Goal: Navigation & Orientation: Understand site structure

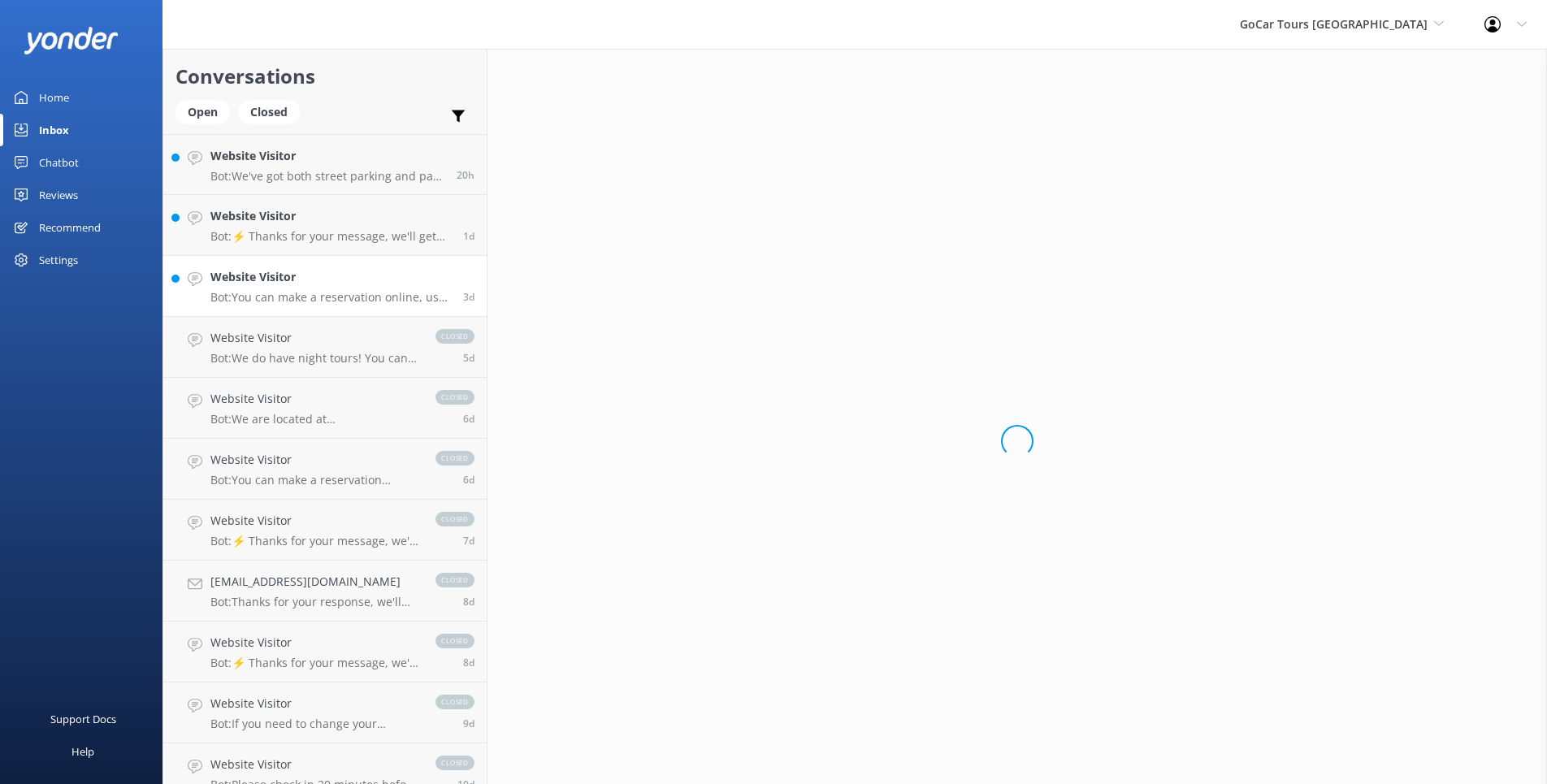
click at [356, 271] on h4 "Website Visitor" at bounding box center [331, 277] width 241 height 18
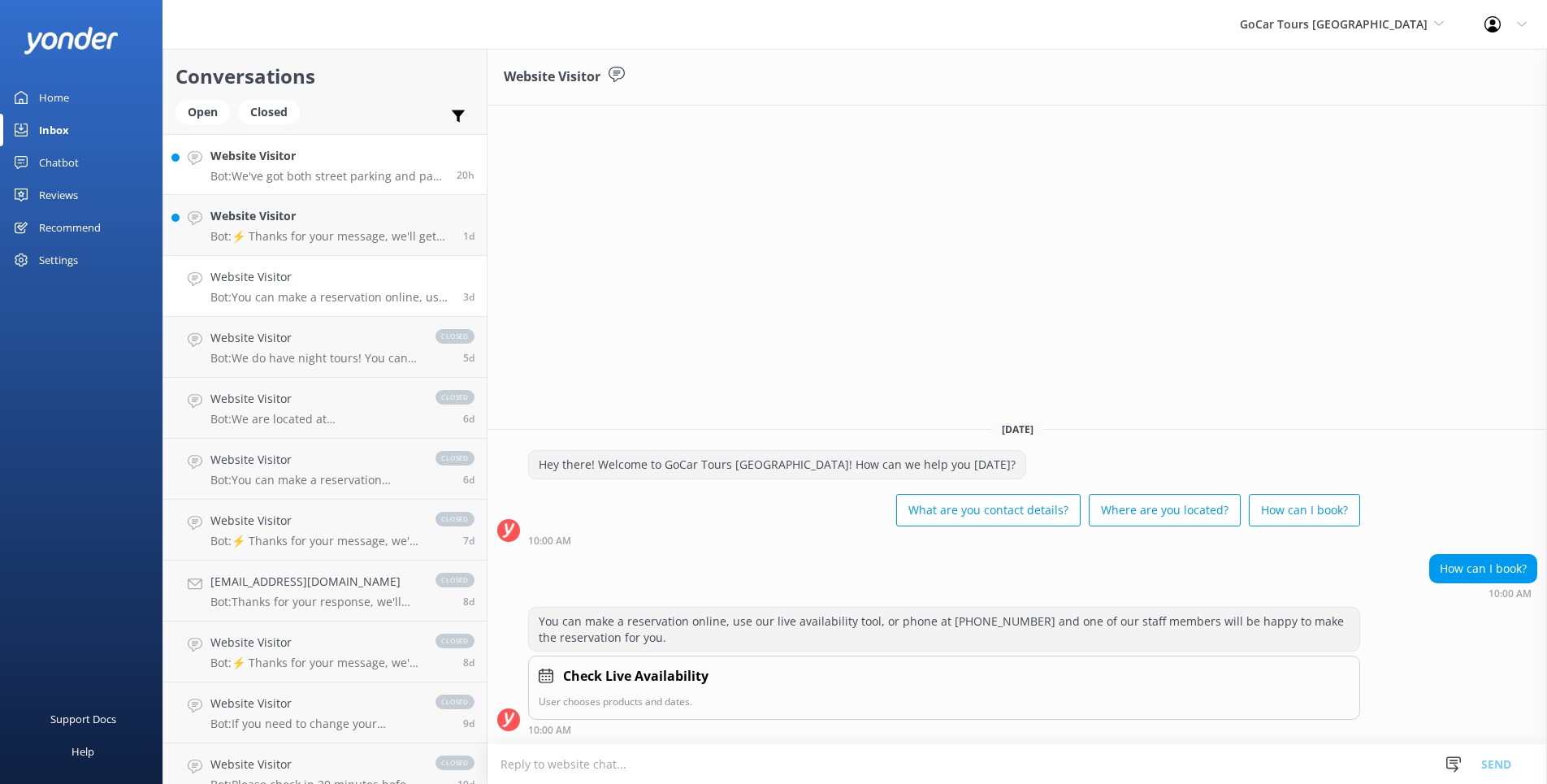
click at [350, 163] on h4 "Website Visitor" at bounding box center [327, 156] width 234 height 18
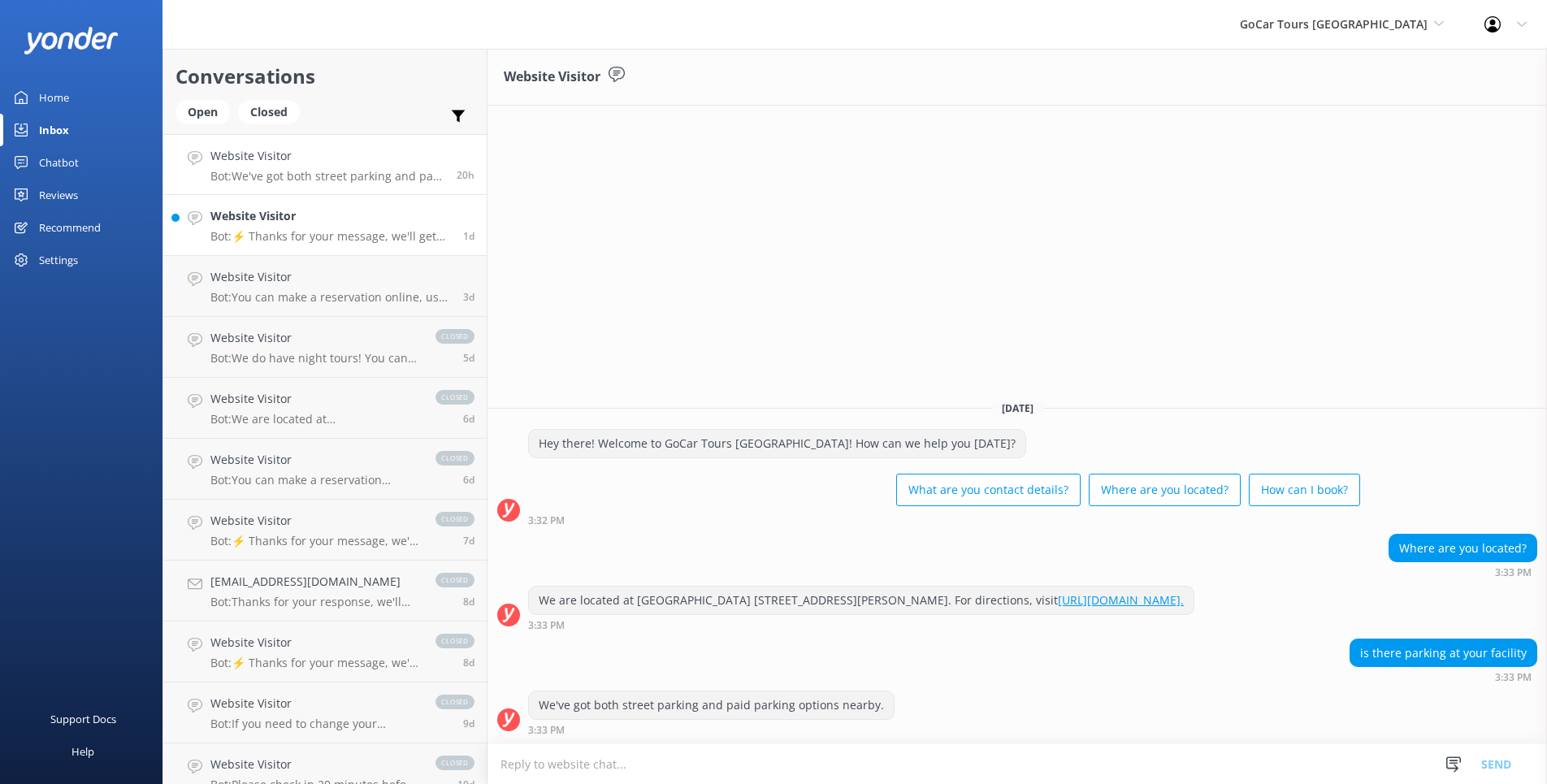
click at [367, 215] on h4 "Website Visitor" at bounding box center [331, 216] width 241 height 18
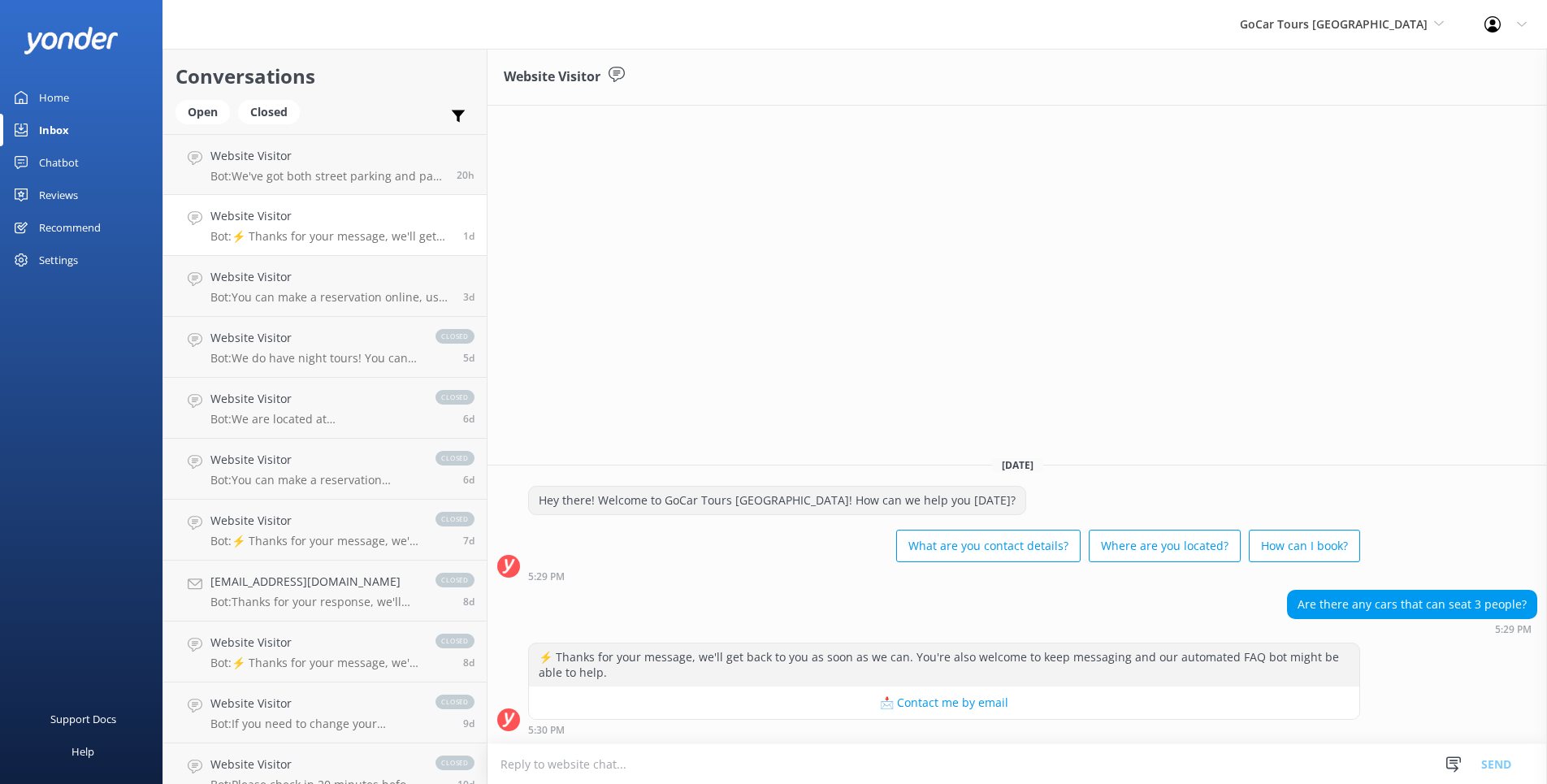
click at [55, 165] on div "Chatbot" at bounding box center [59, 162] width 40 height 32
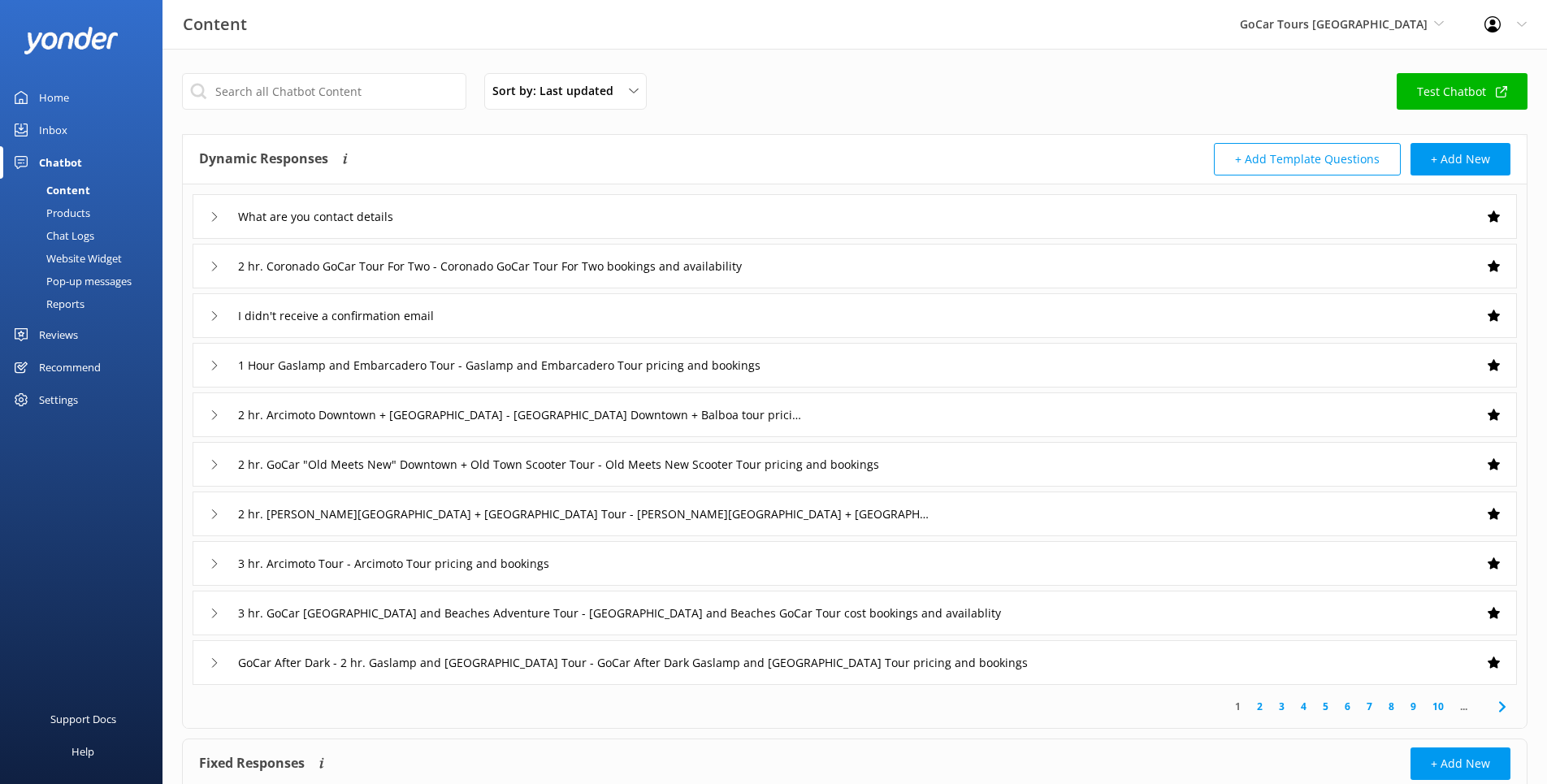
click at [74, 237] on div "Chat Logs" at bounding box center [52, 236] width 84 height 23
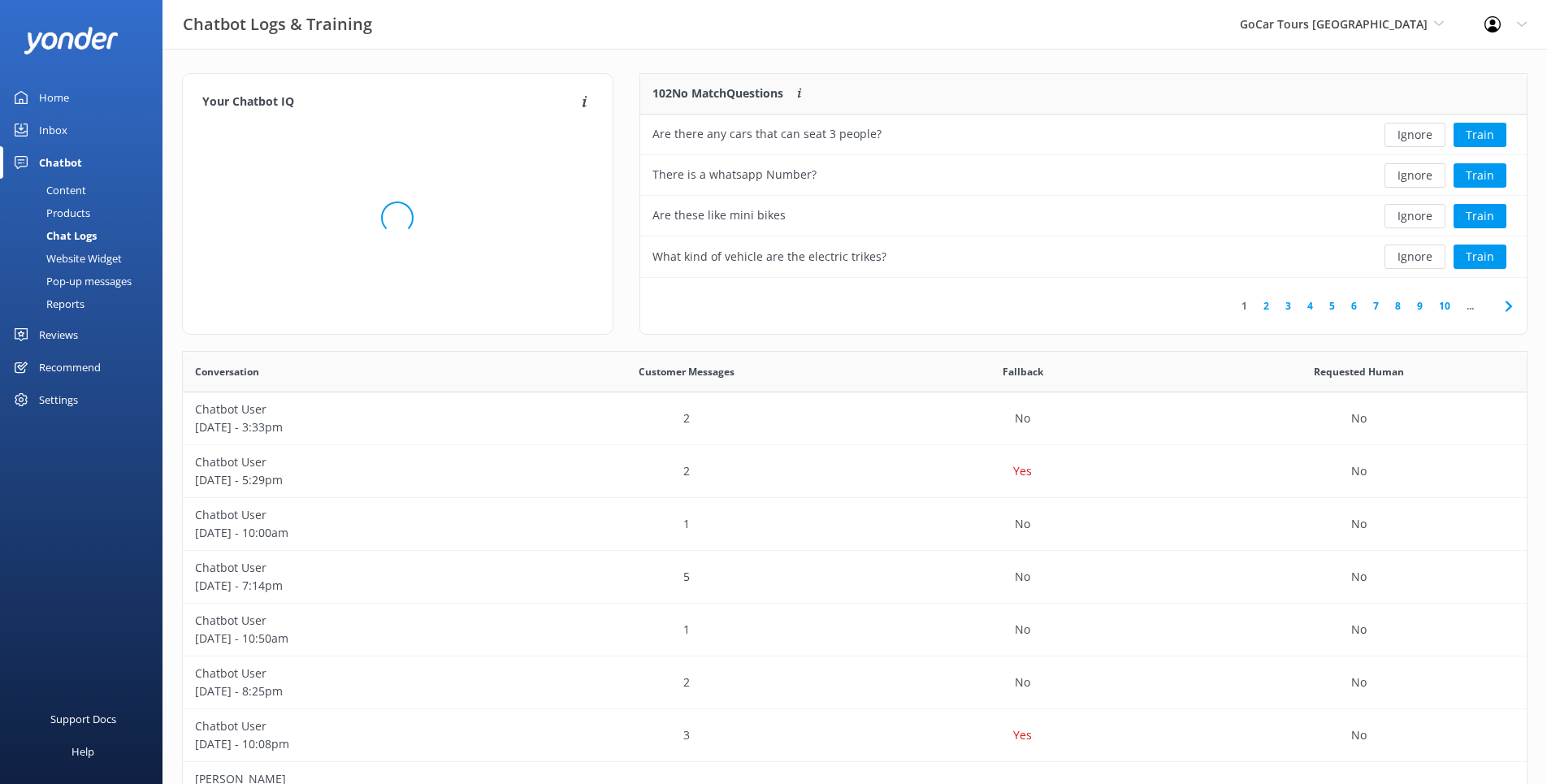
scroll to position [204, 887]
click at [65, 96] on div "Home" at bounding box center [54, 97] width 30 height 32
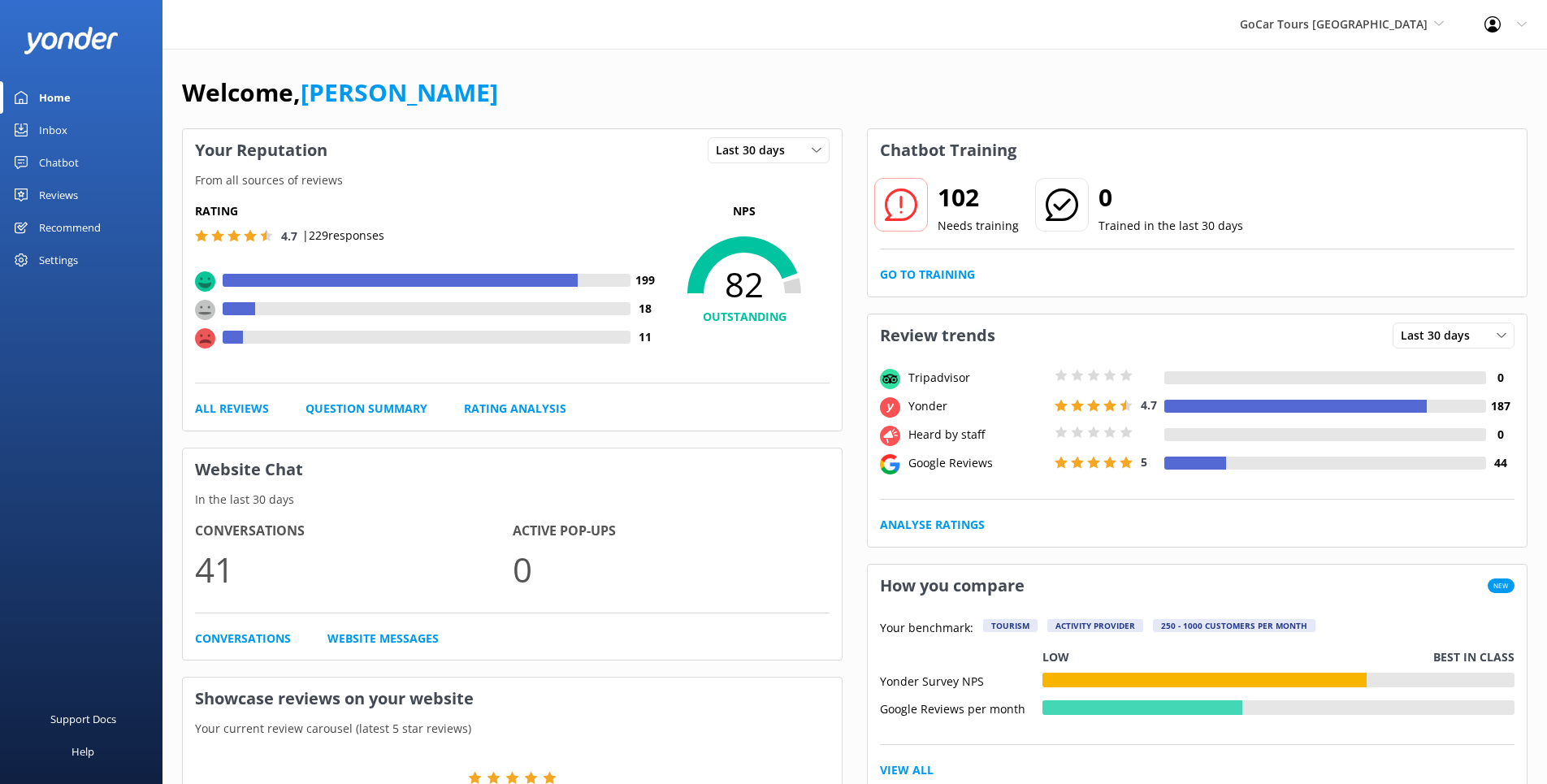
click at [61, 99] on div "Home" at bounding box center [54, 97] width 31 height 32
